Goal: Communication & Community: Answer question/provide support

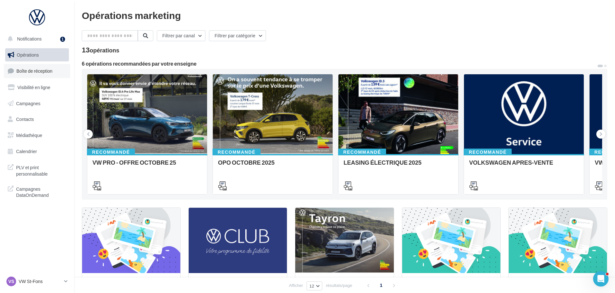
click at [46, 72] on span "Boîte de réception" at bounding box center [34, 70] width 36 height 5
click at [44, 72] on span "Boîte de réception" at bounding box center [34, 70] width 36 height 5
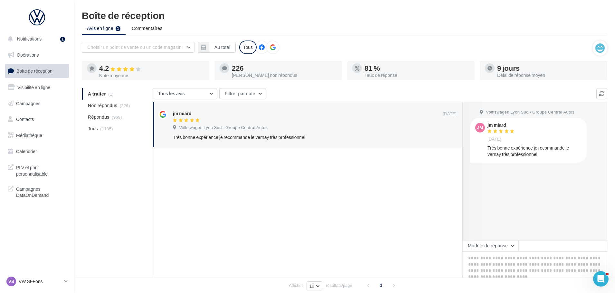
click at [496, 253] on textarea at bounding box center [535, 272] width 145 height 40
click at [495, 247] on button "Modèle de réponse" at bounding box center [491, 246] width 56 height 11
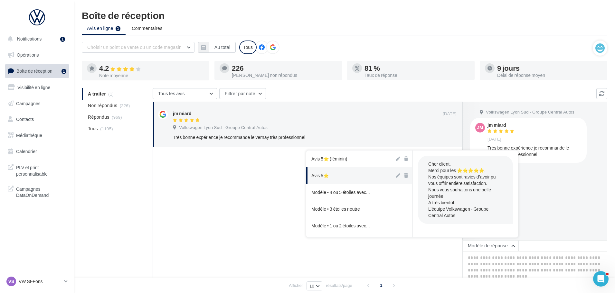
click at [347, 175] on button "Avis 5⭐" at bounding box center [350, 176] width 88 height 17
type textarea "**********"
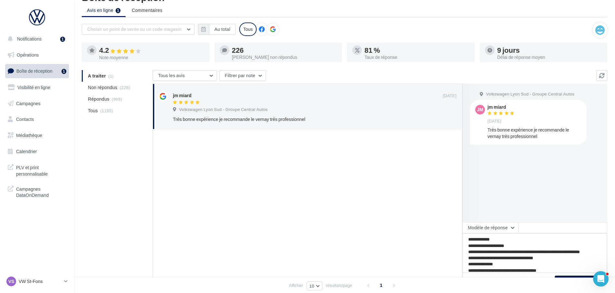
scroll to position [32, 0]
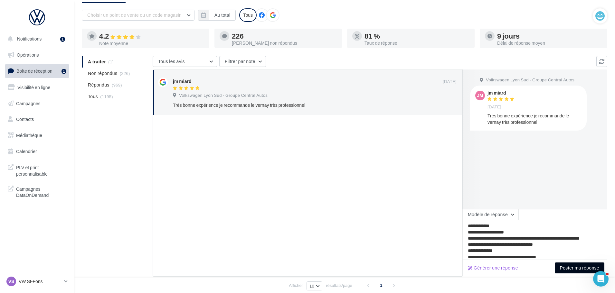
click at [573, 265] on button "Poster ma réponse" at bounding box center [580, 268] width 50 height 11
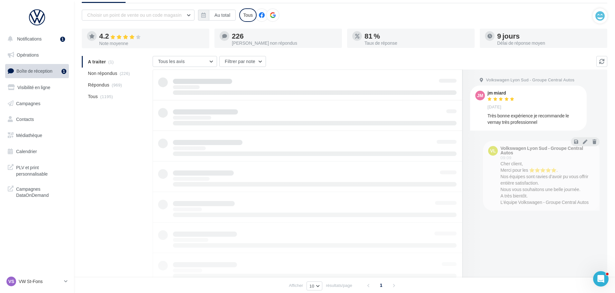
scroll to position [10, 0]
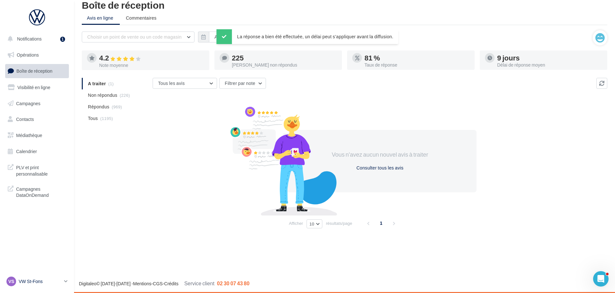
click at [47, 275] on nav "Notifications 1 Opérations Boîte de réception Visibilité en ligne Campagnes Con…" at bounding box center [37, 146] width 74 height 293
click at [47, 278] on div "VS VW St-Fons vw-stf-gru" at bounding box center [33, 282] width 55 height 10
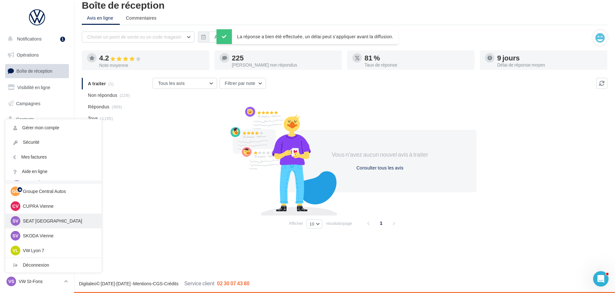
scroll to position [32, 0]
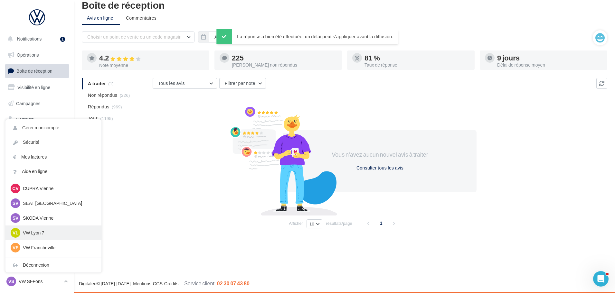
click at [64, 233] on p "VW Lyon 7" at bounding box center [58, 233] width 71 height 6
